Goal: Task Accomplishment & Management: Manage account settings

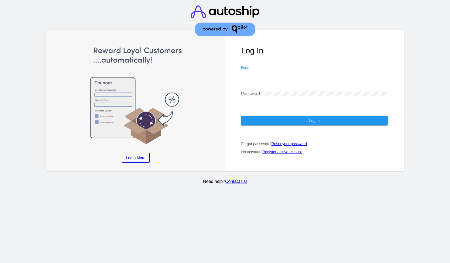
type input "[EMAIL_ADDRESS][DOMAIN_NAME]"
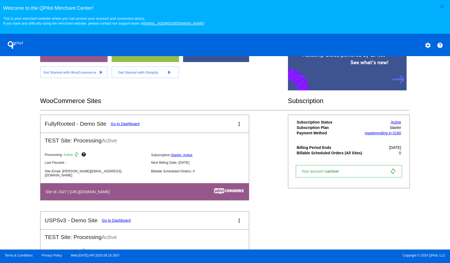
scroll to position [61, 0]
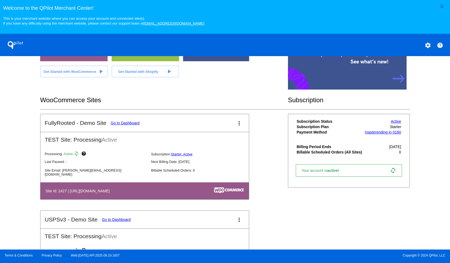
click at [136, 121] on mat-card-title "FullyRooted - Demo Site Go to Dashboard" at bounding box center [92, 123] width 95 height 6
click at [136, 123] on link "Go to Dashboard" at bounding box center [125, 123] width 29 height 4
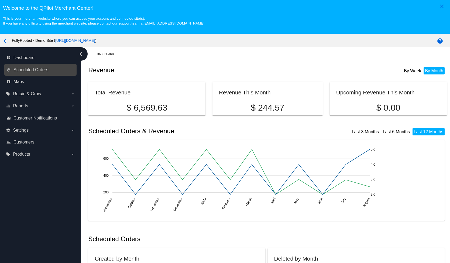
click at [50, 69] on link "update Scheduled Orders" at bounding box center [40, 70] width 69 height 9
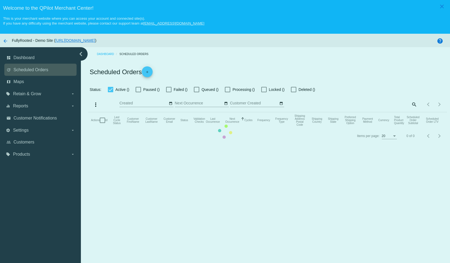
checkbox input "true"
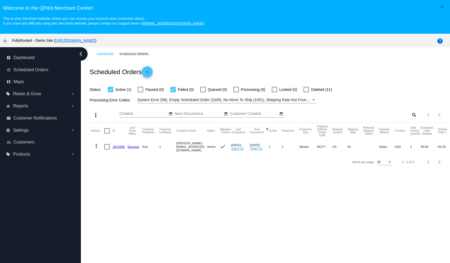
click at [81, 40] on link "[URL][DOMAIN_NAME]" at bounding box center [75, 40] width 40 height 4
click at [29, 125] on div "settings Settings arrow_drop_down" at bounding box center [40, 130] width 72 height 12
click at [17, 128] on label "settings Settings arrow_drop_down" at bounding box center [40, 130] width 69 height 9
click at [0, 0] on input "settings Settings arrow_drop_down" at bounding box center [0, 0] width 0 height 0
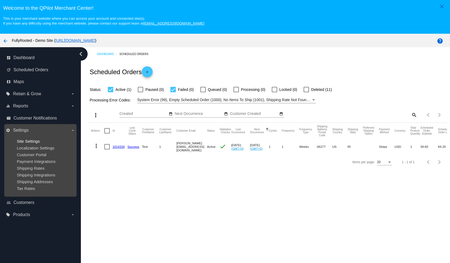
click at [31, 141] on span "Site Settings" at bounding box center [28, 141] width 23 height 5
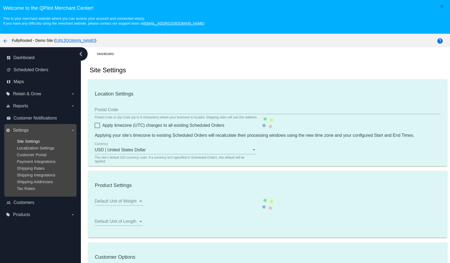
type input "00:00"
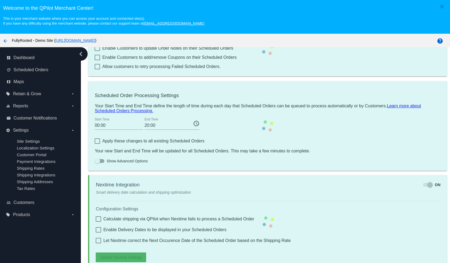
checkbox input "true"
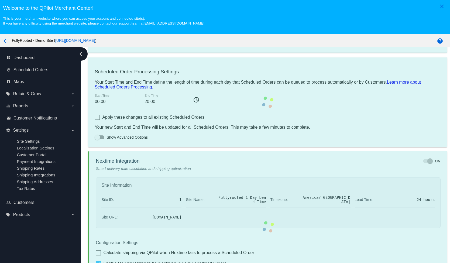
checkbox input "true"
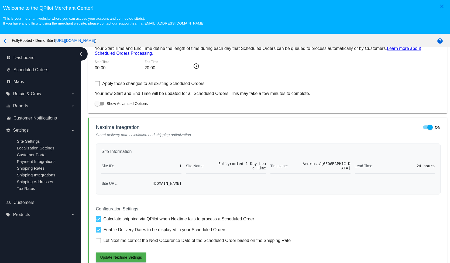
scroll to position [301, 0]
click at [182, 236] on div "Configuration Settings Calculate shipping via QPilot when Nextime fails to proc…" at bounding box center [268, 231] width 345 height 61
click at [178, 240] on span "Let Nextime correct the Next Occurence Date of the Scheduled Order based on the…" at bounding box center [197, 240] width 188 height 6
click at [98, 243] on input "Let Nextime correct the Next Occurence Date of the Scheduled Order based on the…" at bounding box center [98, 243] width 0 height 0
checkbox input "true"
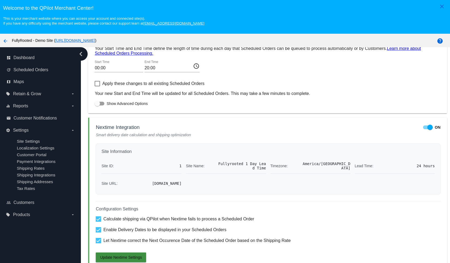
click at [134, 255] on span "Update Nextime Settings" at bounding box center [121, 257] width 42 height 4
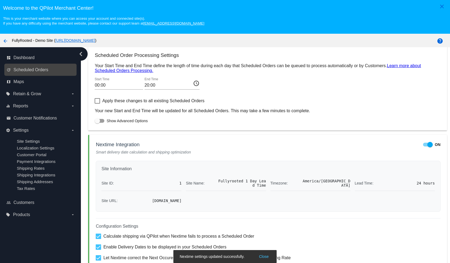
click at [51, 72] on link "update Scheduled Orders" at bounding box center [40, 70] width 69 height 9
